Goal: Information Seeking & Learning: Compare options

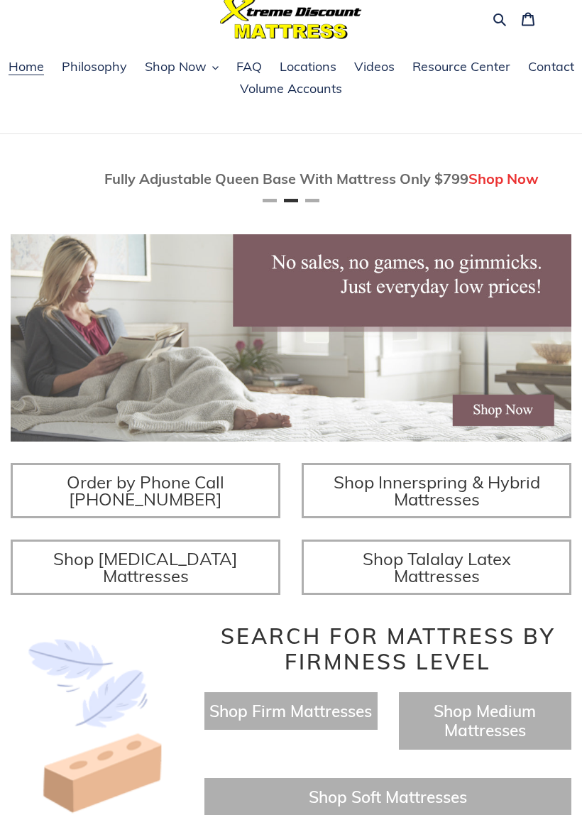
scroll to position [0, 561]
click at [445, 510] on span "Shop Innerspring & Hybrid Mattresses" at bounding box center [437, 491] width 207 height 38
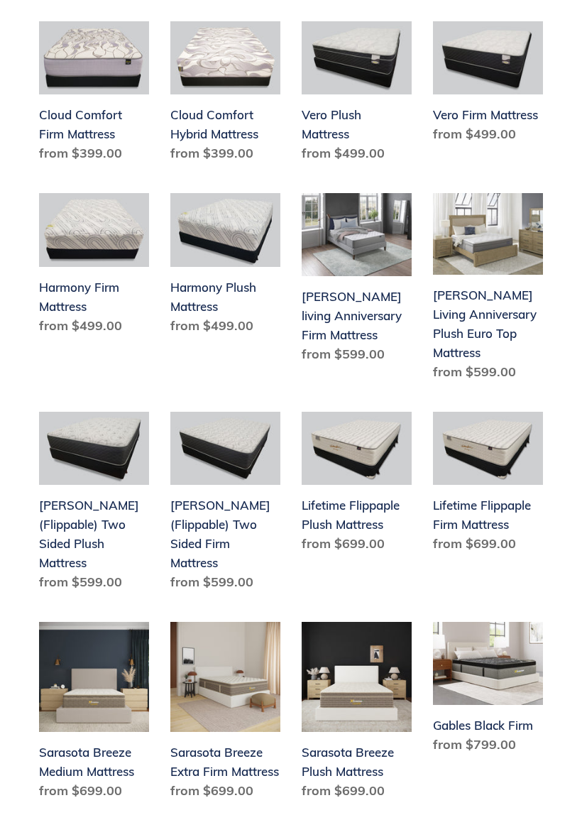
scroll to position [1124, 0]
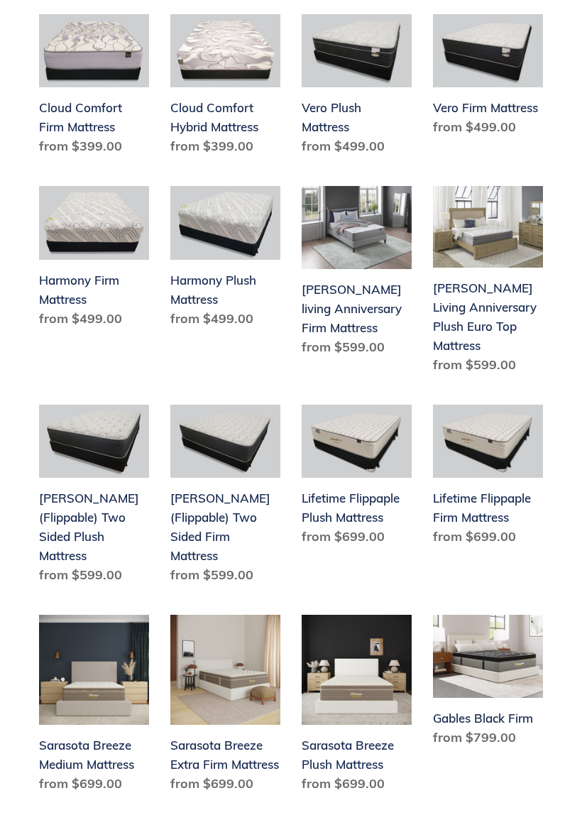
click at [357, 449] on link "Lifetime Flippaple Plush Mattress" at bounding box center [357, 478] width 110 height 147
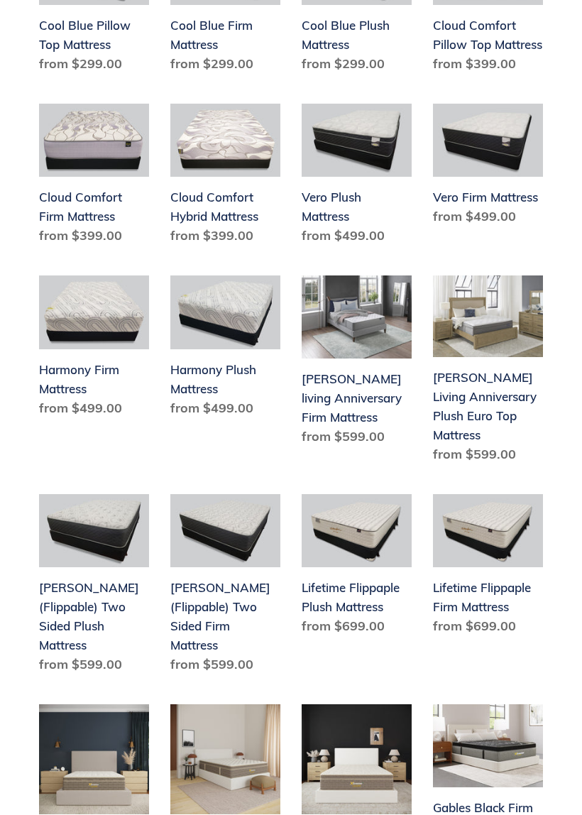
scroll to position [1037, 0]
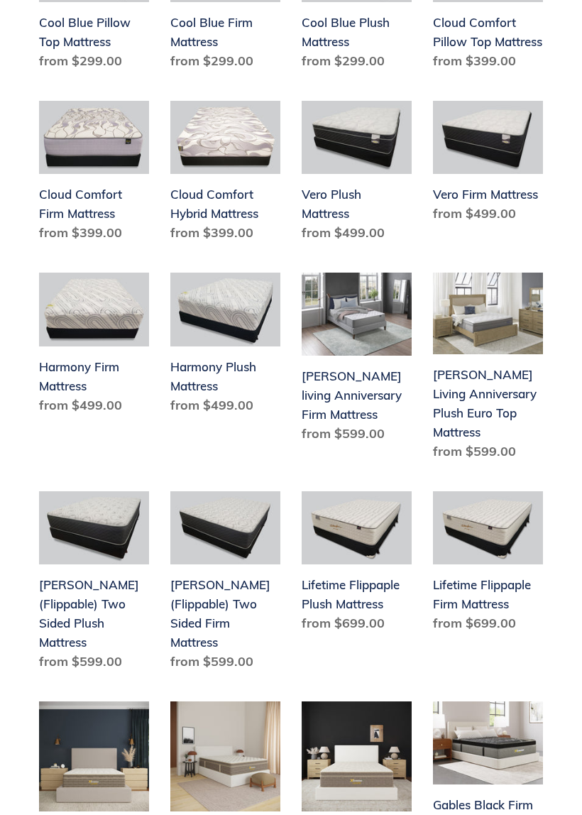
click at [493, 526] on link "Lifetime Flippaple Firm Mattress" at bounding box center [488, 564] width 110 height 147
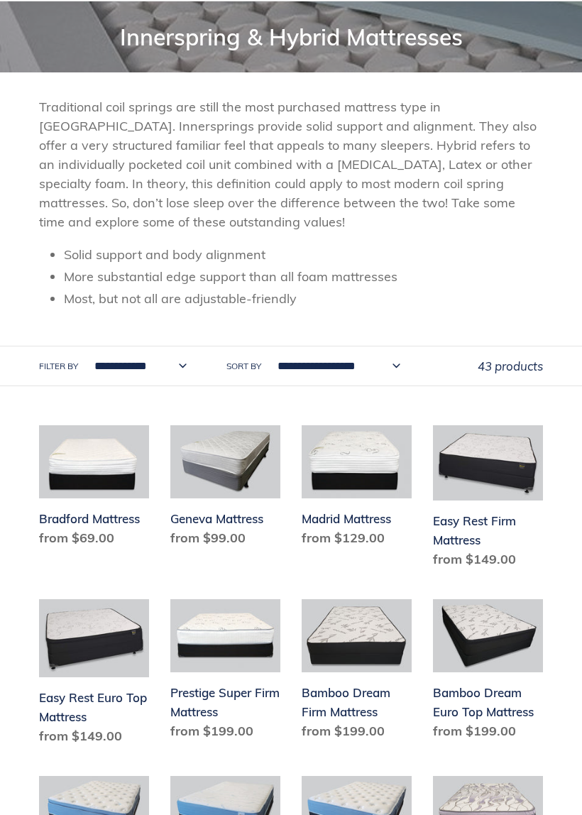
scroll to position [198, 0]
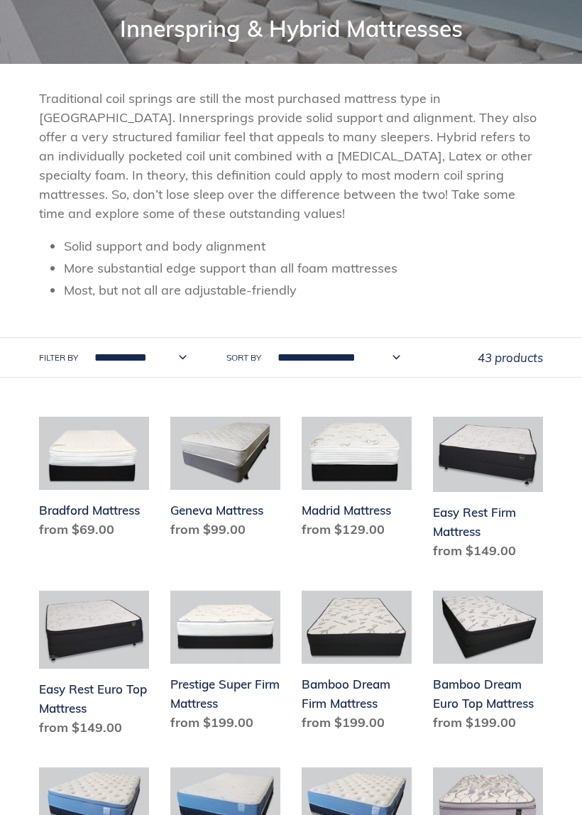
click at [176, 354] on select "**********" at bounding box center [137, 357] width 111 height 39
select select "**********"
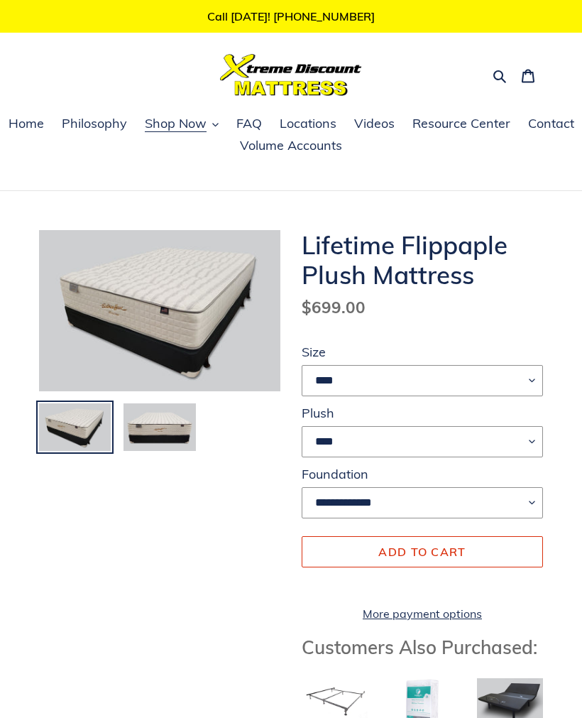
click at [163, 427] on img at bounding box center [159, 427] width 75 height 51
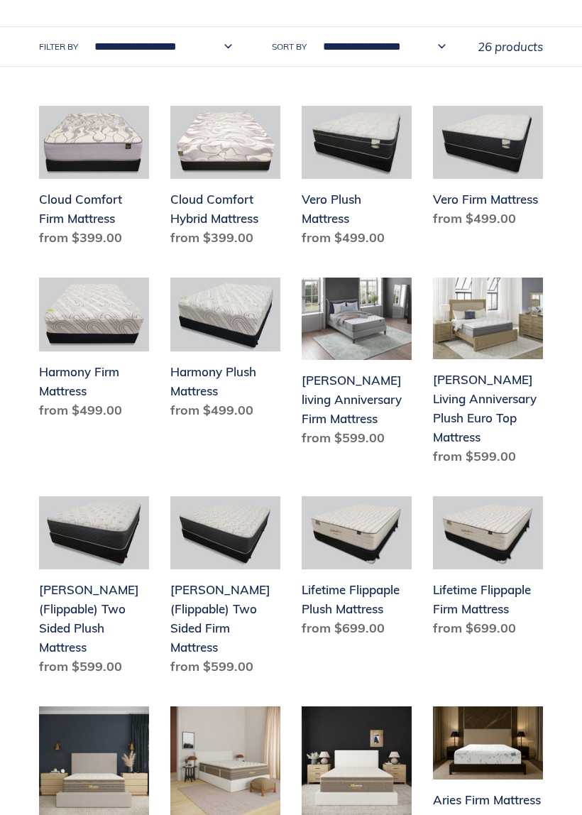
scroll to position [518, 0]
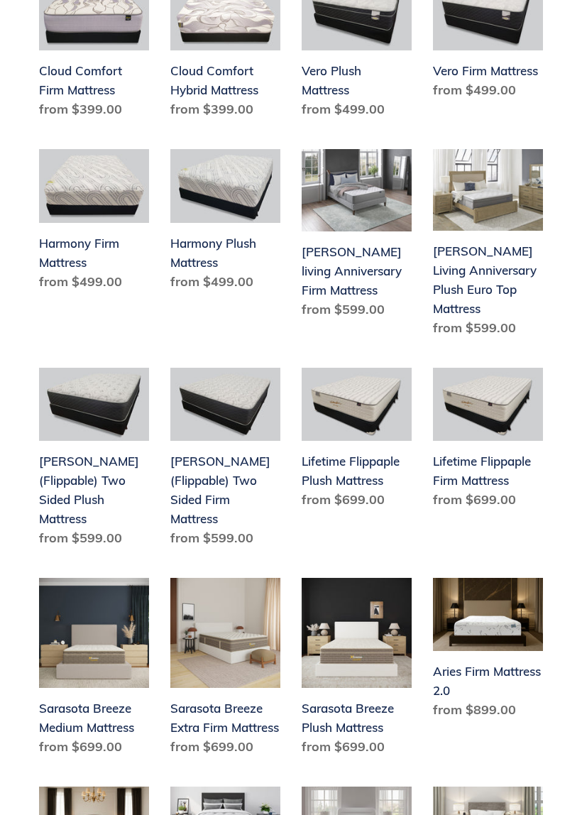
click at [550, 382] on div "Cloud Comfort Firm Mattress Cloud Comfort Firm Mattress Regular price from $399…" at bounding box center [291, 685] width 582 height 1416
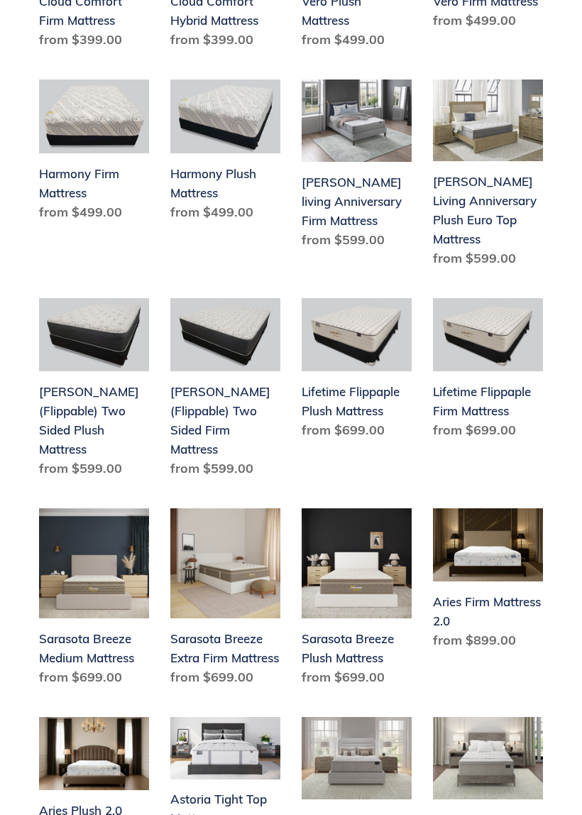
scroll to position [705, 0]
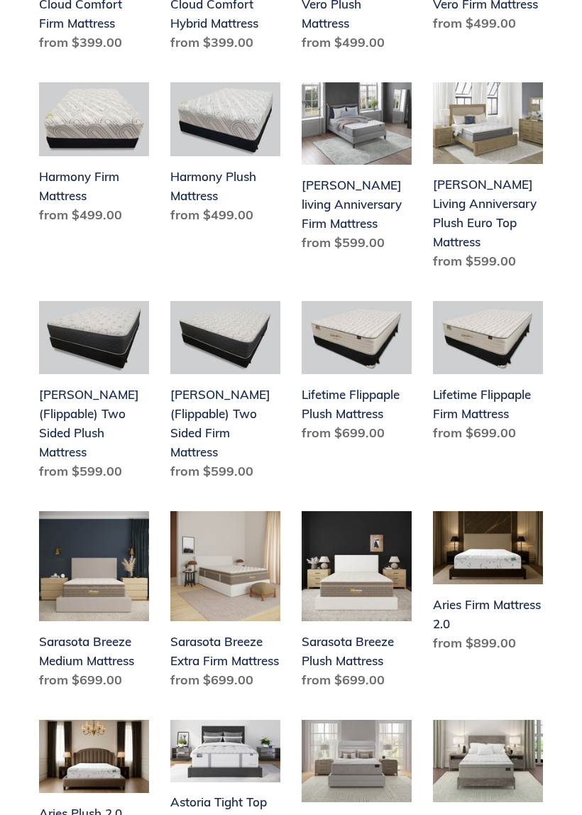
click at [359, 376] on link "Lifetime Flippaple Plush Mattress" at bounding box center [357, 374] width 110 height 147
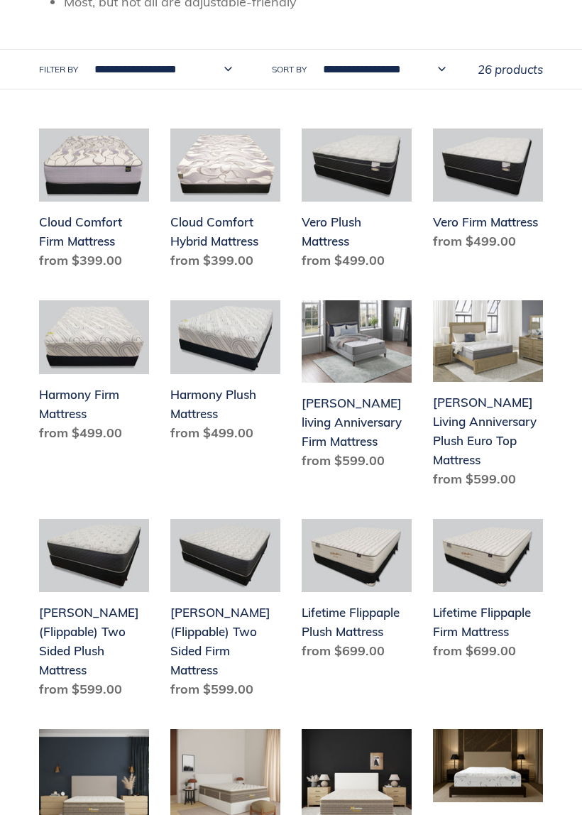
scroll to position [489, 0]
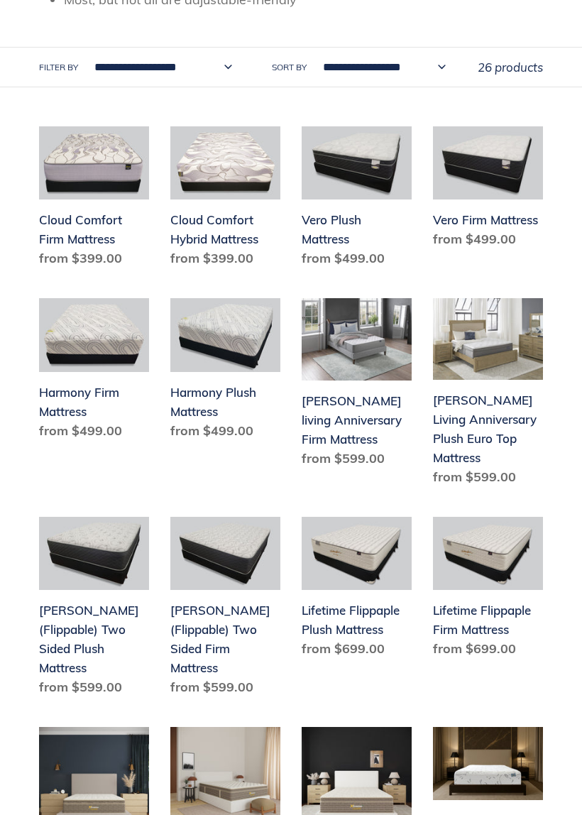
click at [226, 594] on link "Del Ray (Flippable) Two Sided Firm Mattress" at bounding box center [225, 609] width 110 height 185
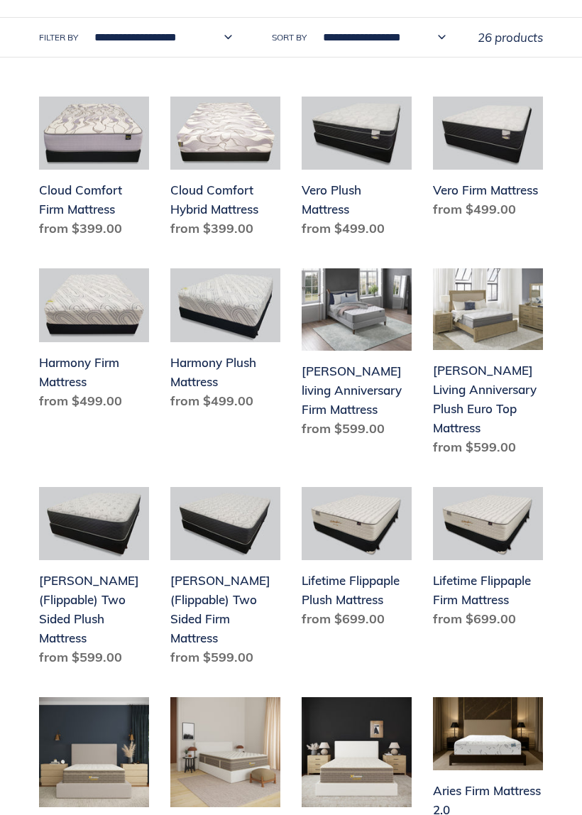
scroll to position [520, 0]
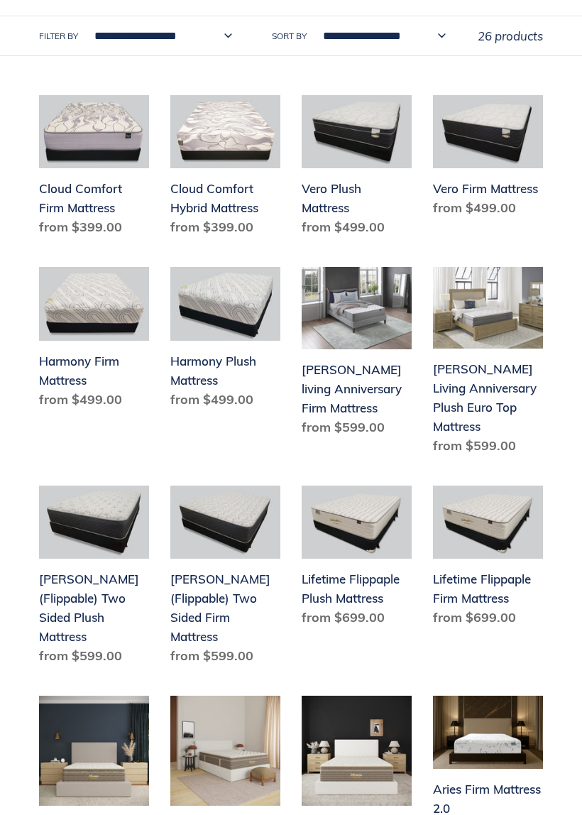
click at [92, 524] on link "[PERSON_NAME] (Flippable) Two Sided Plush Mattress" at bounding box center [94, 578] width 110 height 185
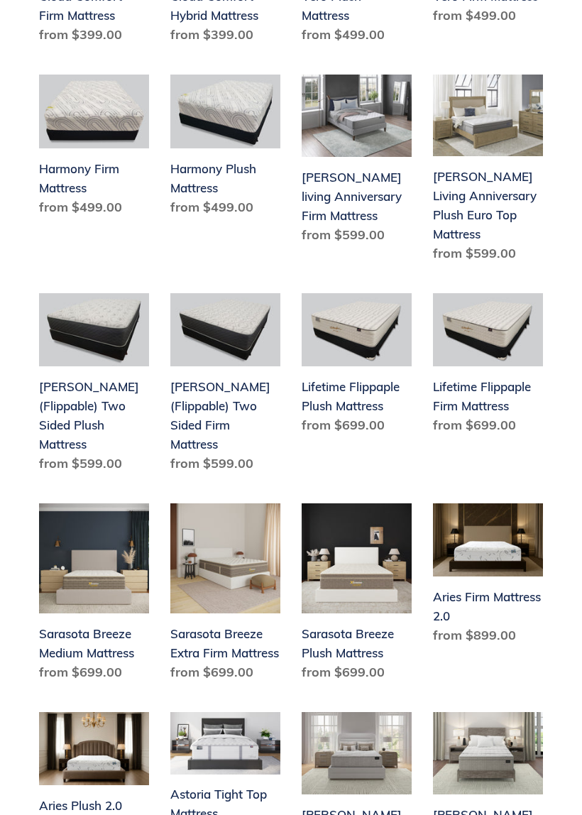
scroll to position [714, 0]
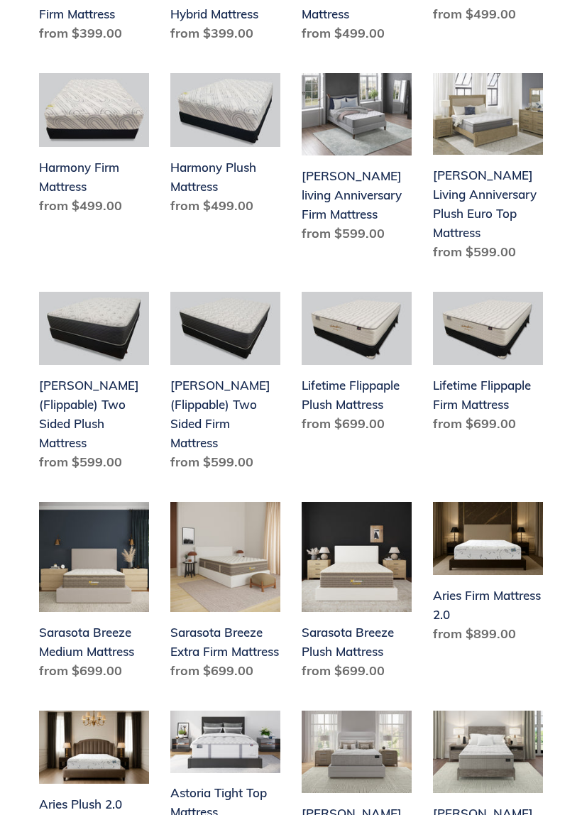
click at [480, 364] on link "Lifetime Flippaple Firm Mattress" at bounding box center [488, 365] width 110 height 147
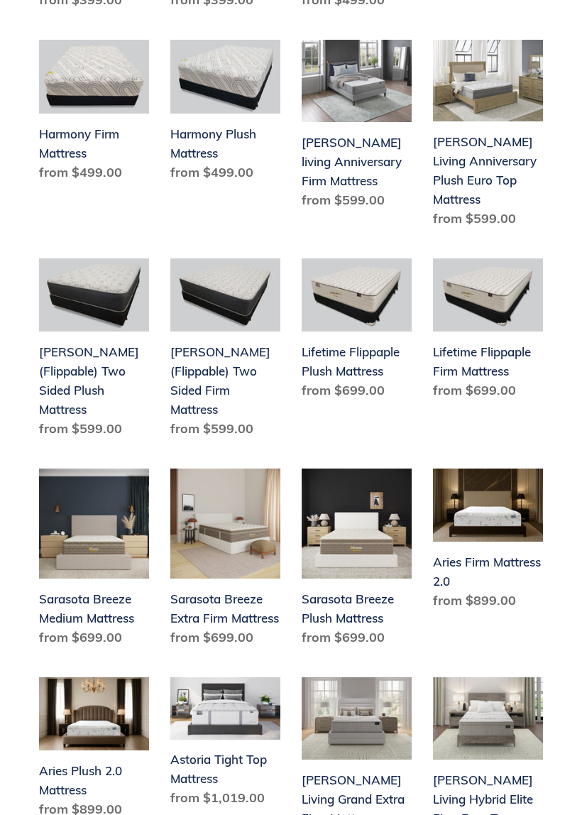
scroll to position [749, 0]
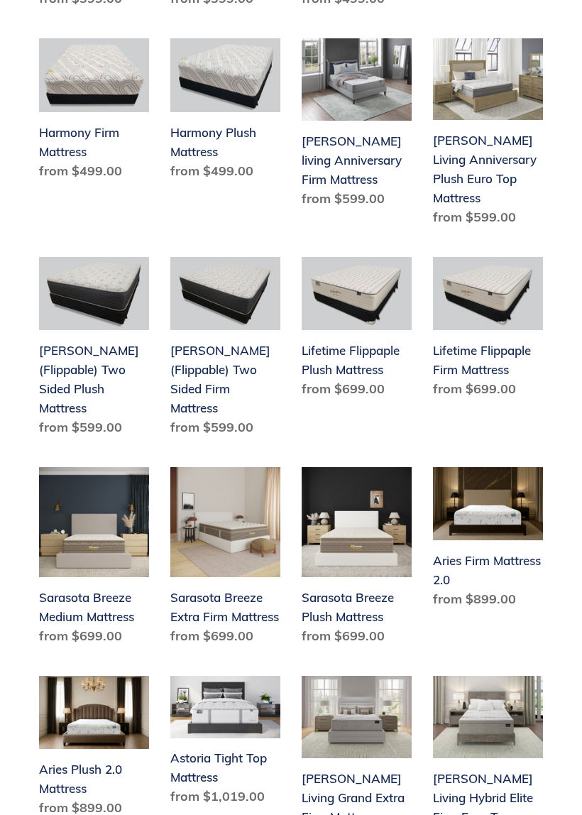
click at [359, 327] on link "Lifetime Flippaple Plush Mattress" at bounding box center [357, 330] width 110 height 147
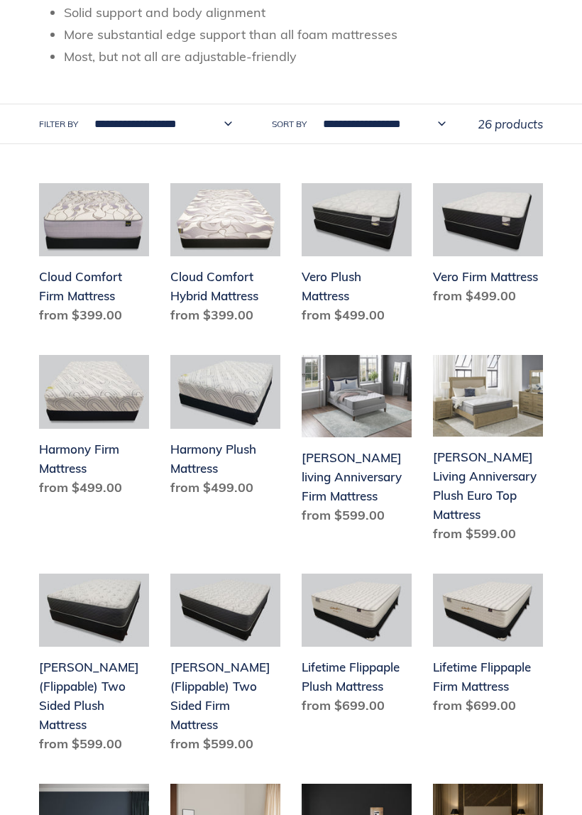
scroll to position [440, 0]
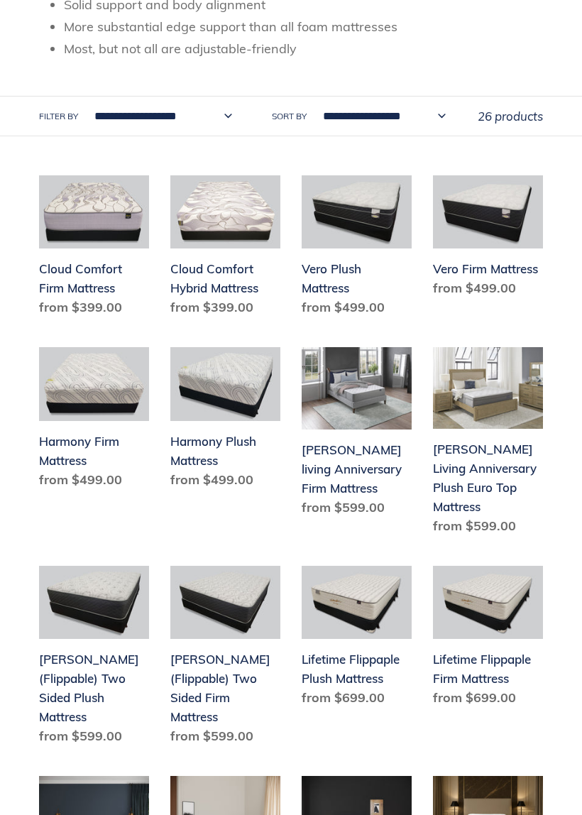
click at [498, 631] on link "Lifetime Flippaple Firm Mattress" at bounding box center [488, 639] width 110 height 147
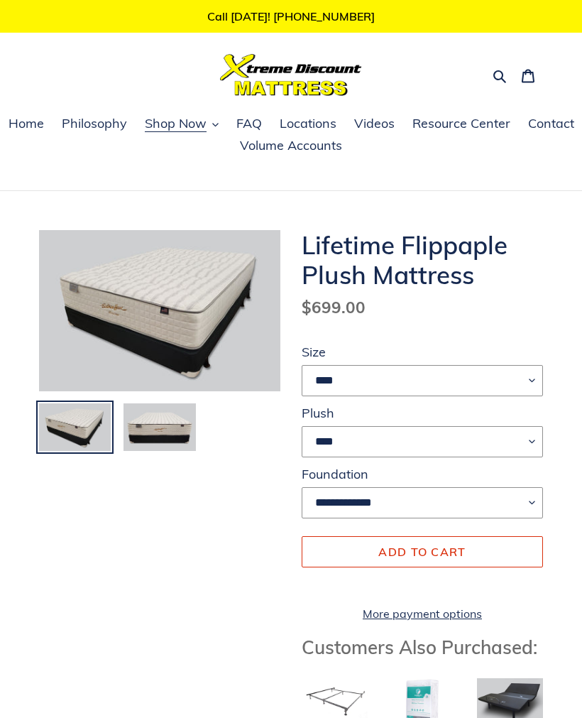
click at [173, 430] on img at bounding box center [159, 427] width 75 height 51
click at [169, 428] on img at bounding box center [159, 427] width 75 height 51
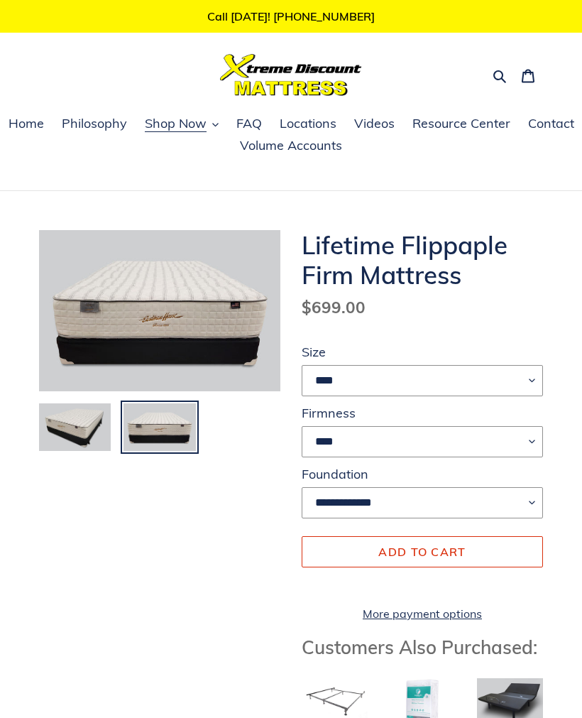
click at [79, 424] on img at bounding box center [75, 427] width 75 height 51
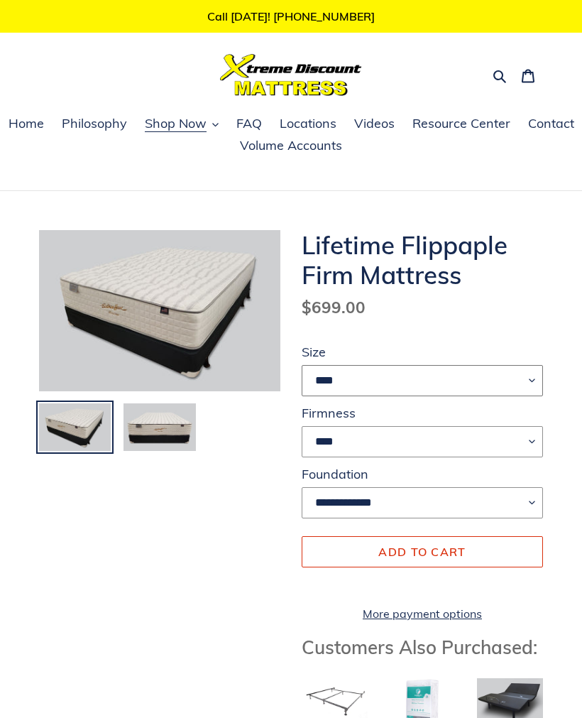
click at [531, 377] on select "**** ******* **** ***** ****" at bounding box center [422, 380] width 241 height 31
select select "****"
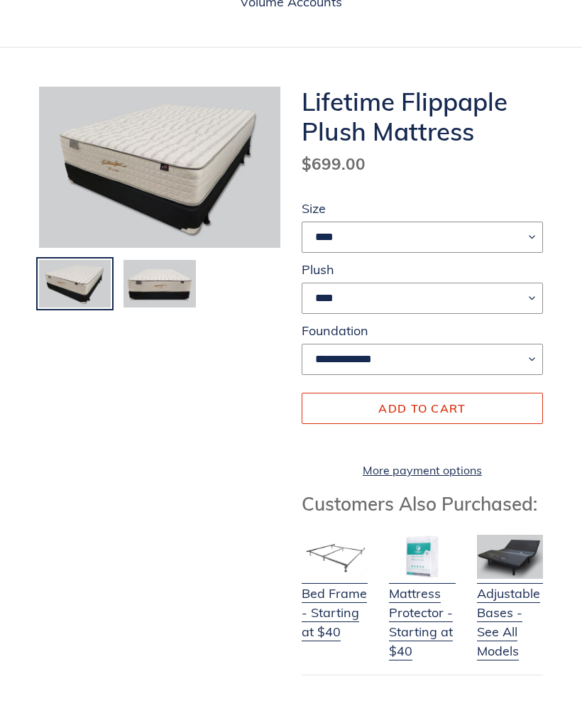
scroll to position [124, 0]
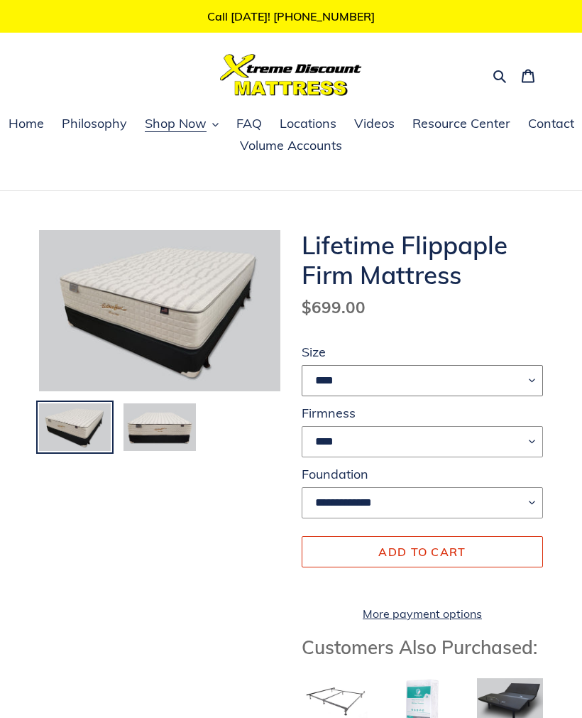
click at [528, 372] on select "**** ******* **** ***** ****" at bounding box center [422, 380] width 241 height 31
select select "****"
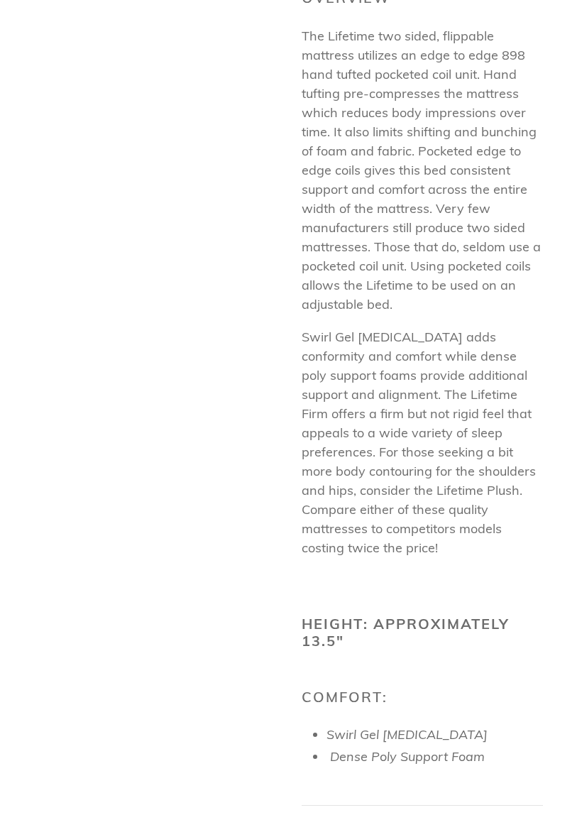
scroll to position [871, 0]
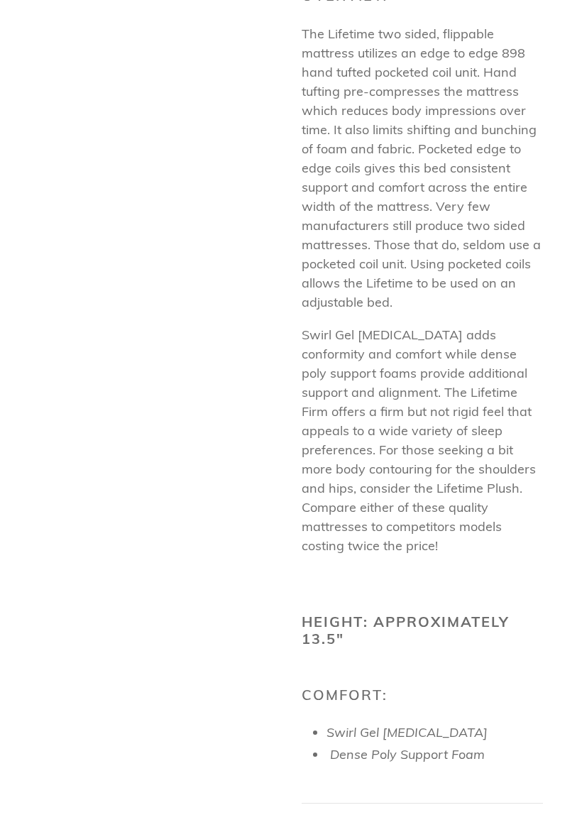
click at [577, 593] on div "Lifetime Flippaple Firm Mattress Regular price $999.00 Sale price $699.00 Regul…" at bounding box center [291, 367] width 582 height 2017
